Goal: Find contact information: Find contact information

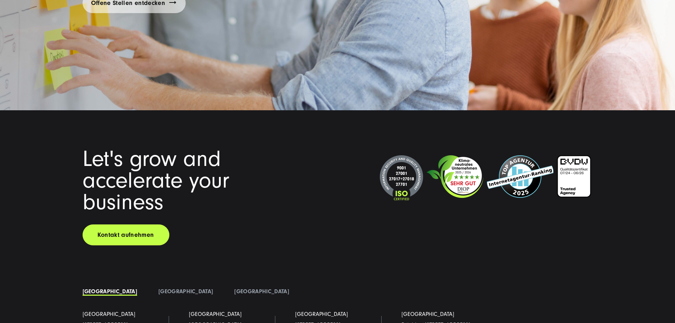
scroll to position [6277, 0]
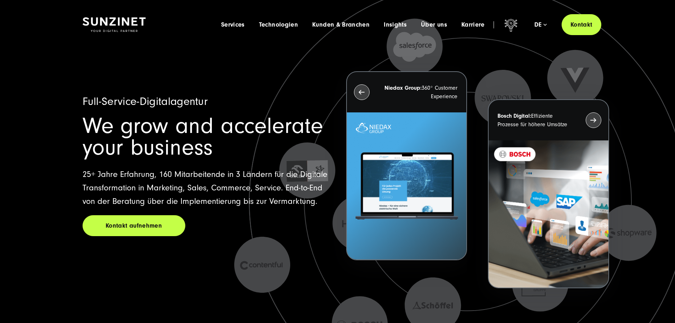
click at [442, 282] on icon at bounding box center [468, 201] width 618 height 618
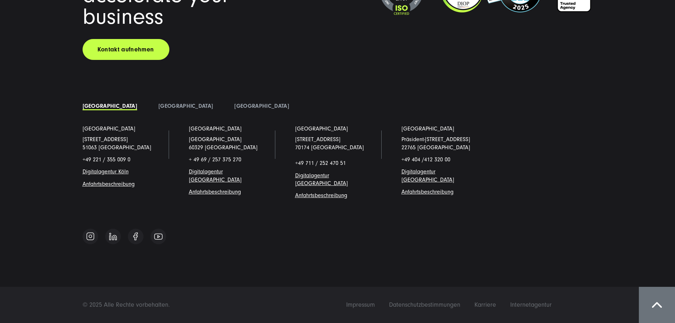
scroll to position [6277, 0]
click at [375, 303] on span "Impressum" at bounding box center [360, 304] width 29 height 7
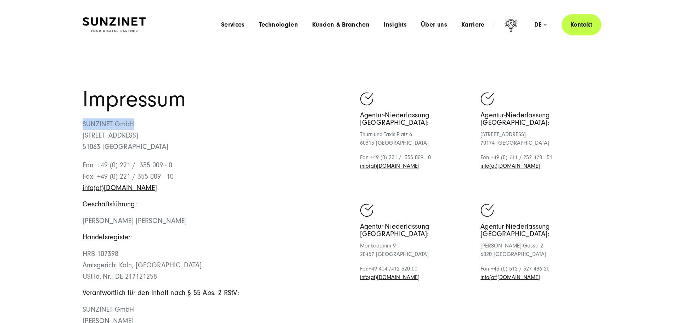
drag, startPoint x: 119, startPoint y: 170, endPoint x: 81, endPoint y: 168, distance: 38.0
click at [80, 169] on div "Impressum SUNZINET GmbH [STREET_ADDRESS][GEOGRAPHIC_DATA]: +49 (0) 221 / 355 00…" at bounding box center [337, 239] width 539 height 300
copy p "SUNZINET GmbH"
